Goal: Navigation & Orientation: Find specific page/section

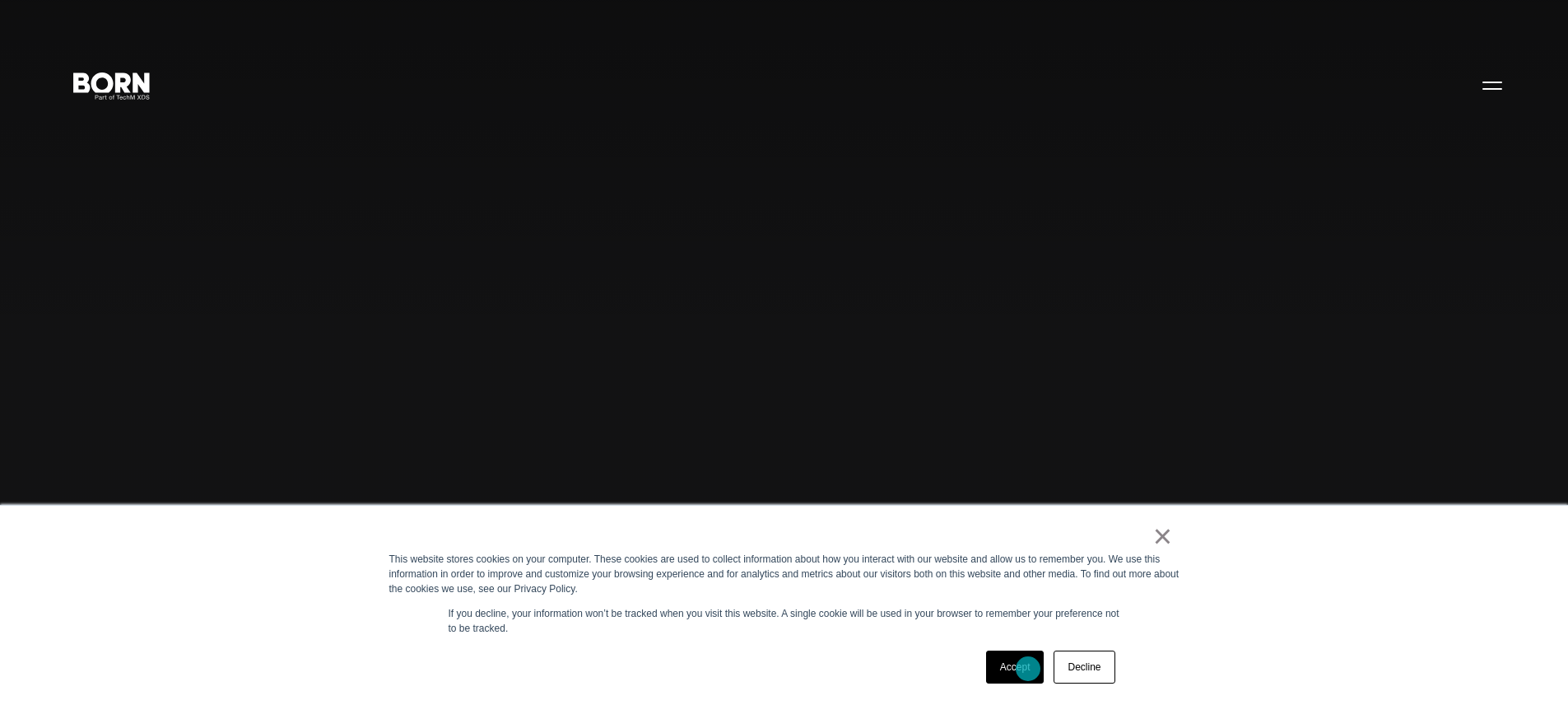
click at [1028, 668] on link "Accept" at bounding box center [1015, 666] width 58 height 33
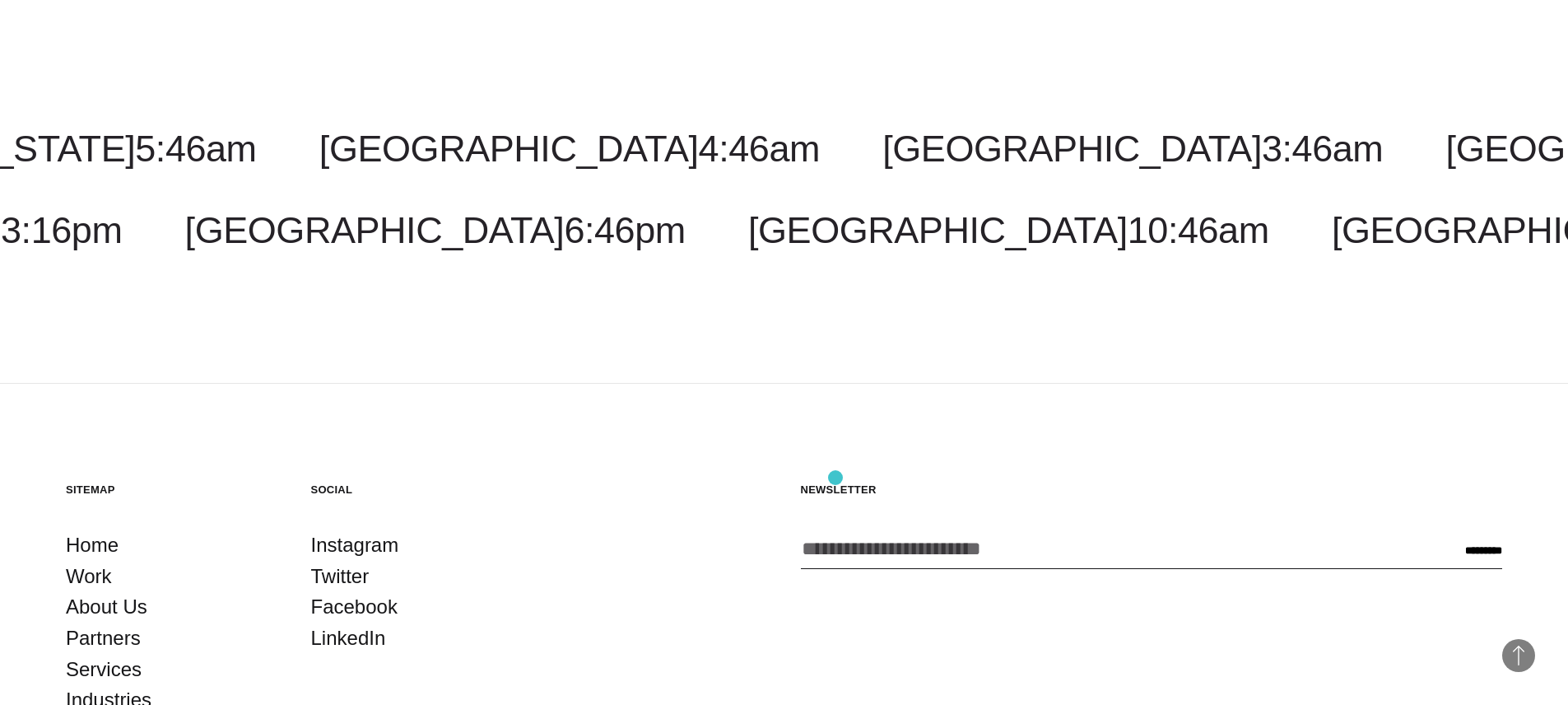
scroll to position [4967, 0]
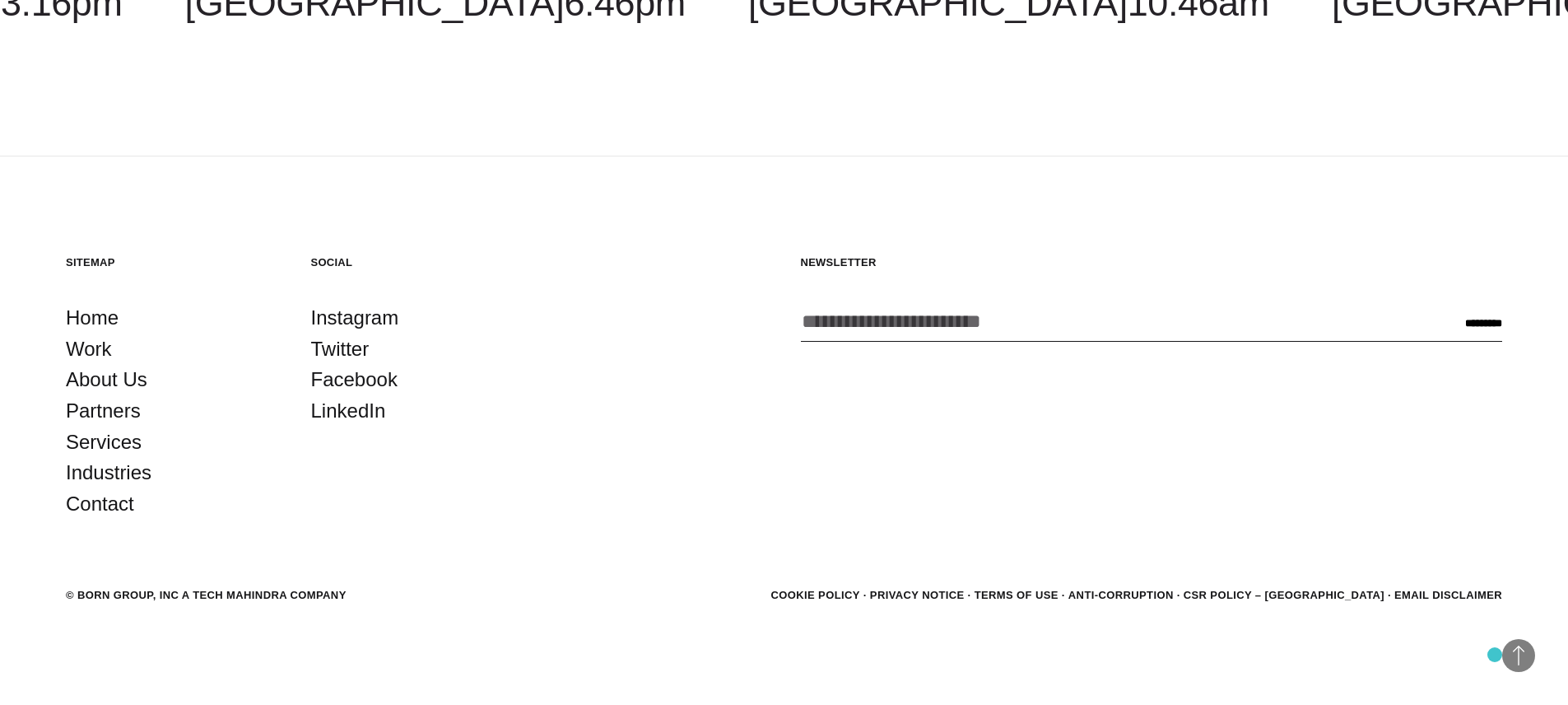
click at [1495, 655] on footer "Back to Top Sitemap Home Work About Us Partners Services Industries Contact Soc…" at bounding box center [784, 431] width 1568 height 549
click at [1513, 657] on span "Back to Top" at bounding box center [1519, 655] width 33 height 33
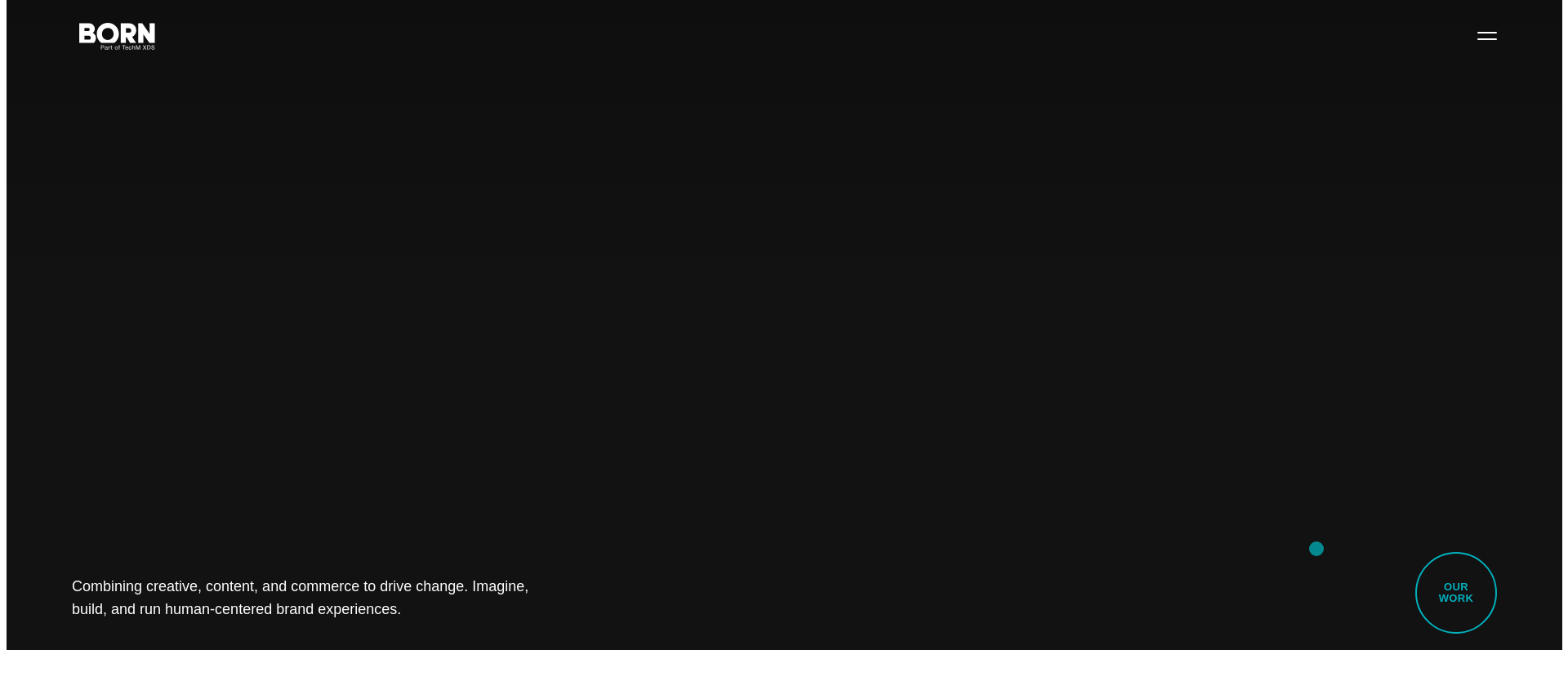
scroll to position [0, 0]
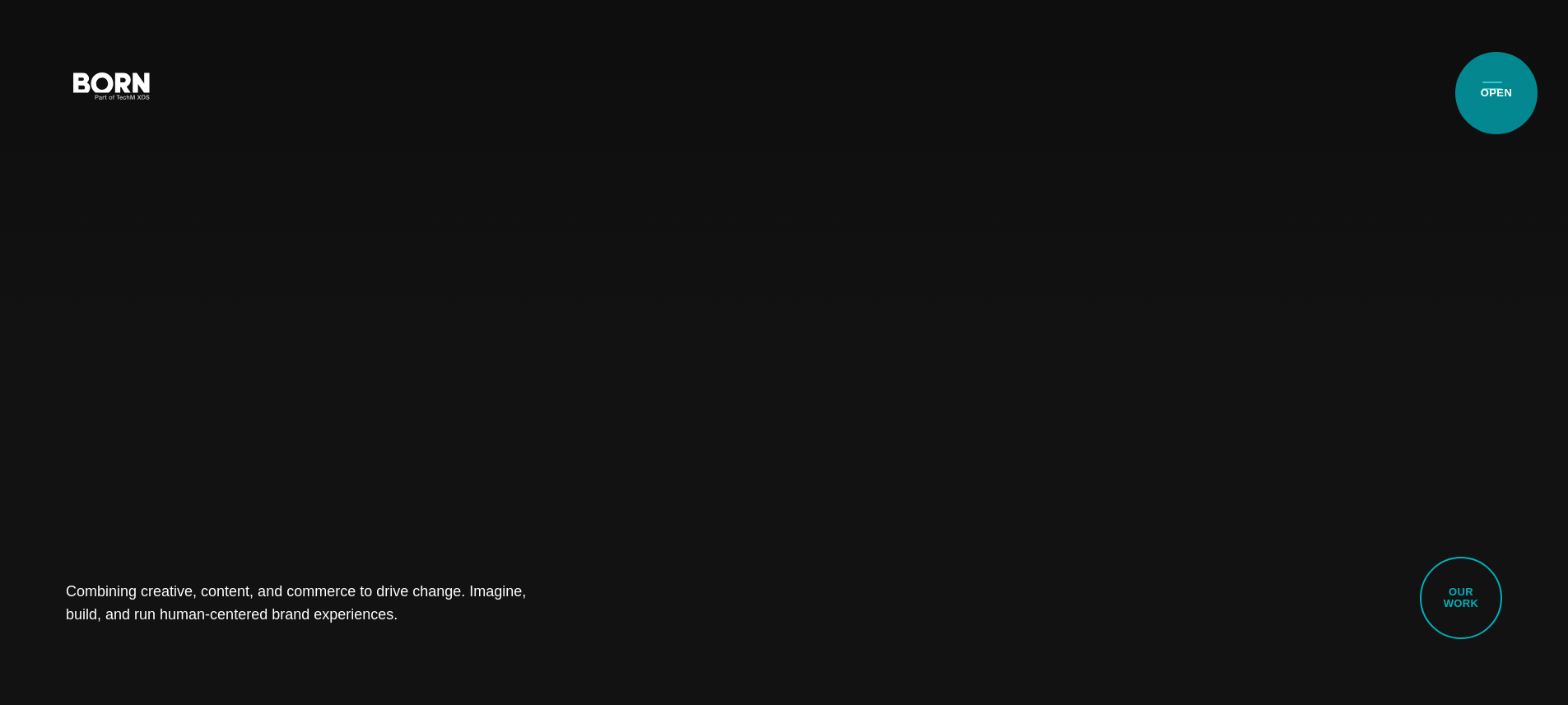
click at [1497, 93] on button "Primary Menu" at bounding box center [1493, 84] width 39 height 35
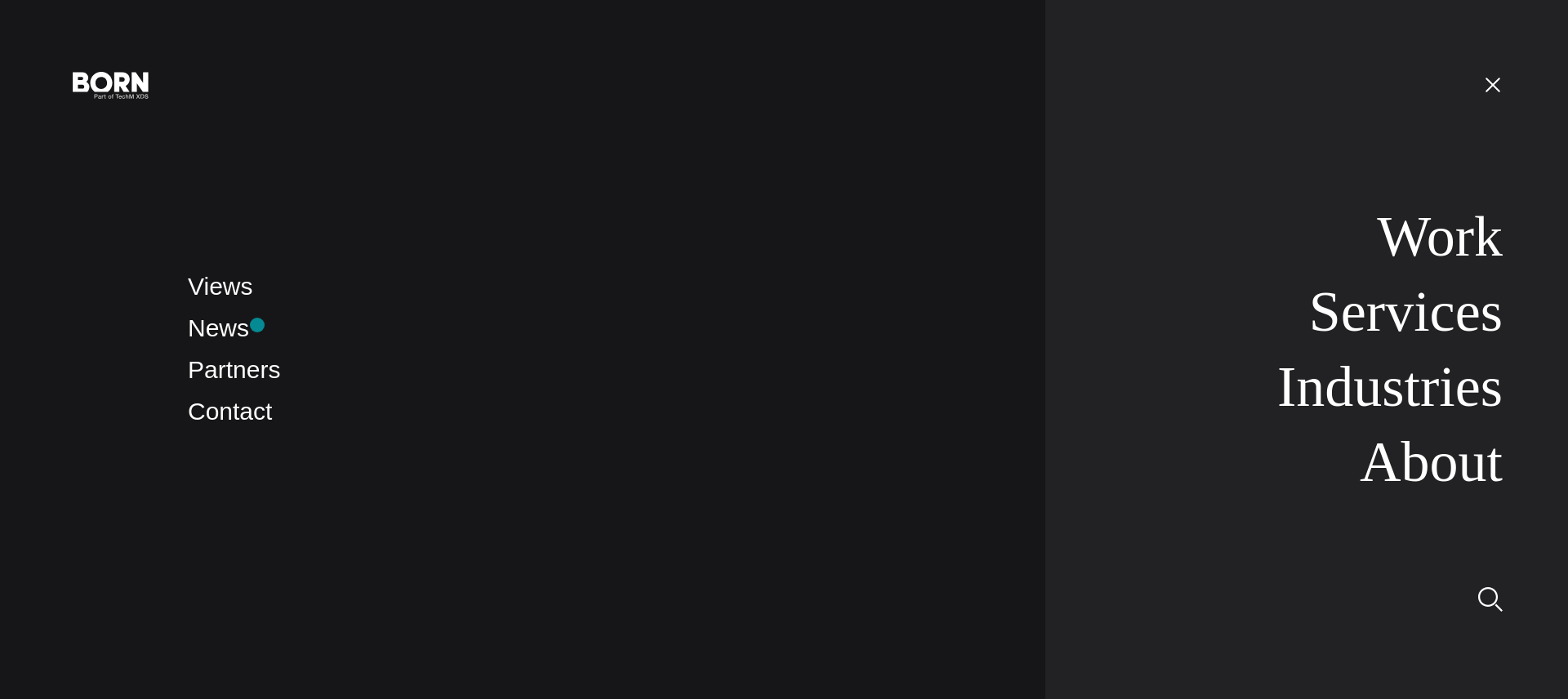
click at [258, 325] on li "News" at bounding box center [600, 328] width 825 height 38
click at [221, 328] on link "News" at bounding box center [218, 328] width 62 height 27
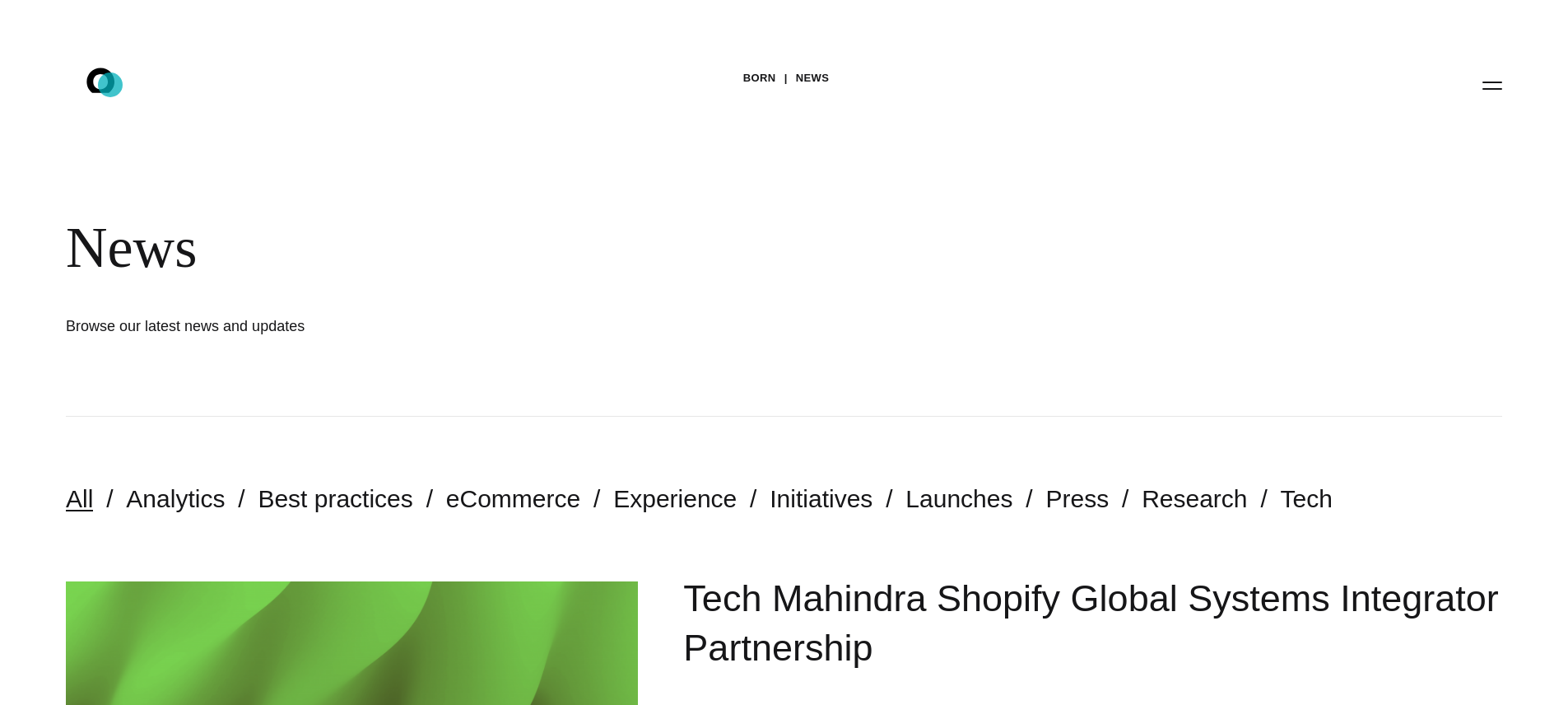
click at [112, 84] on icon at bounding box center [101, 79] width 28 height 25
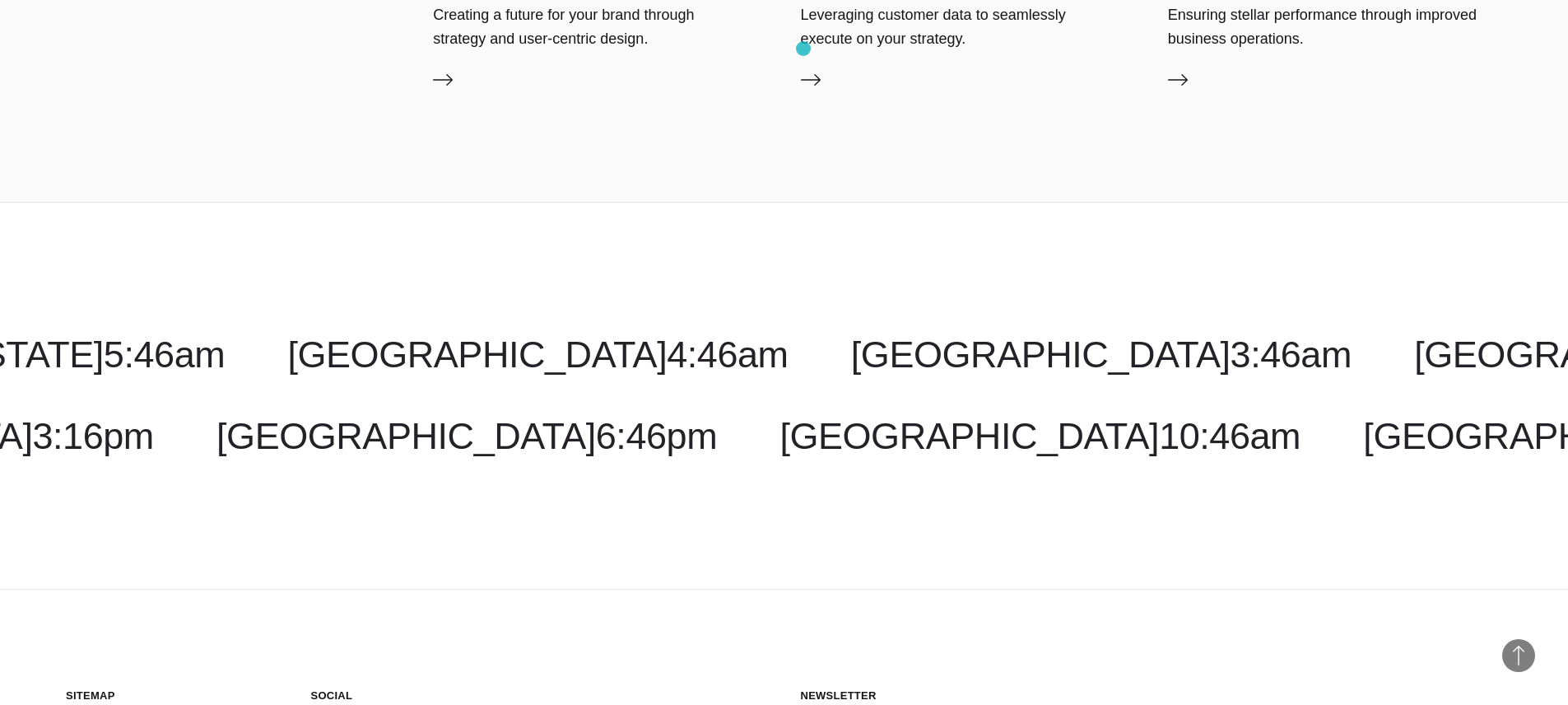
scroll to position [4530, 0]
